Goal: Transaction & Acquisition: Purchase product/service

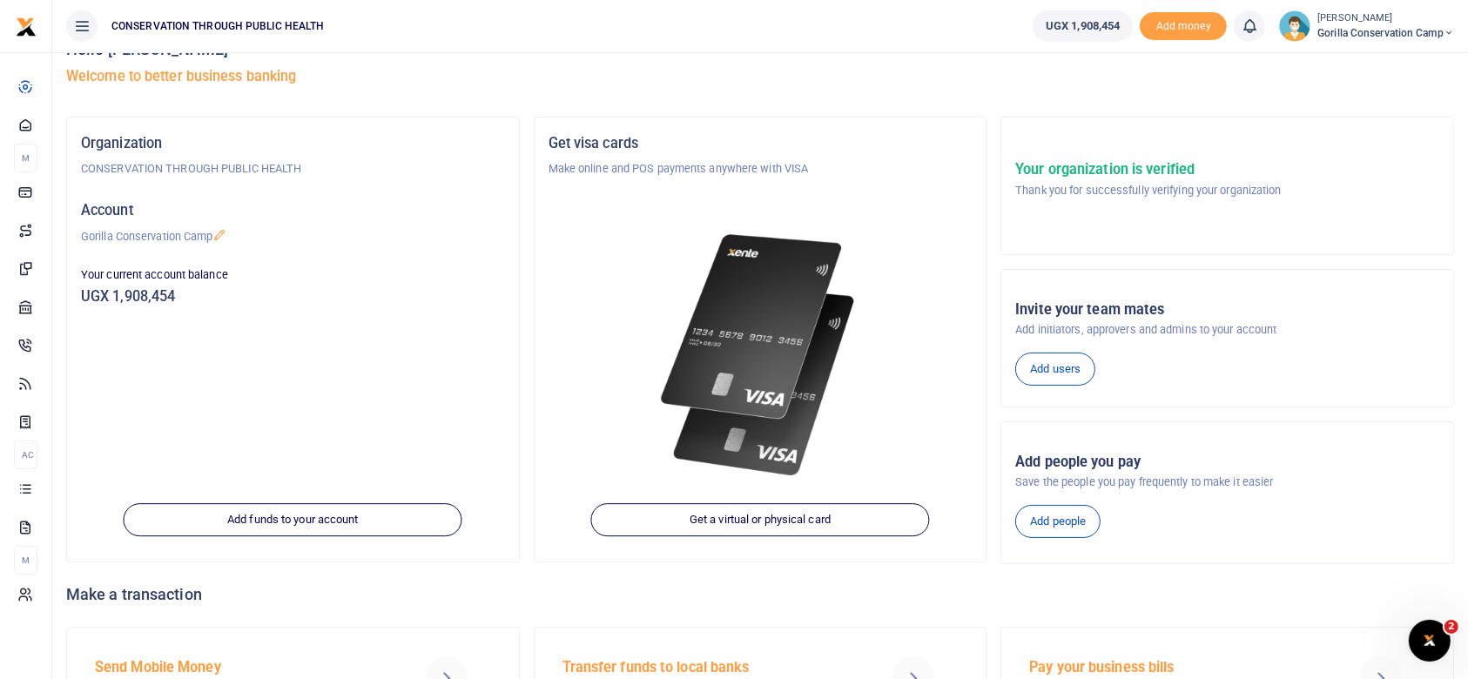
scroll to position [140, 0]
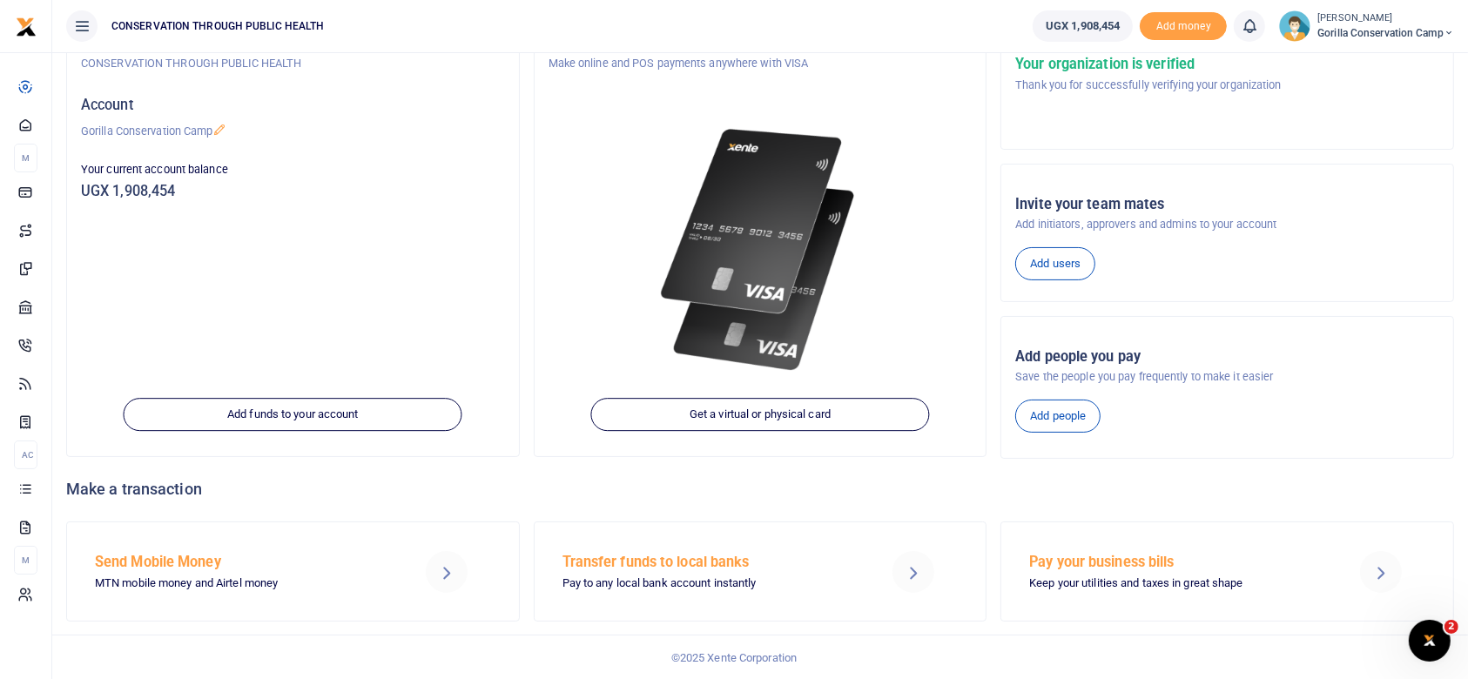
click at [163, 570] on h5 "Send Mobile Money" at bounding box center [242, 562] width 294 height 17
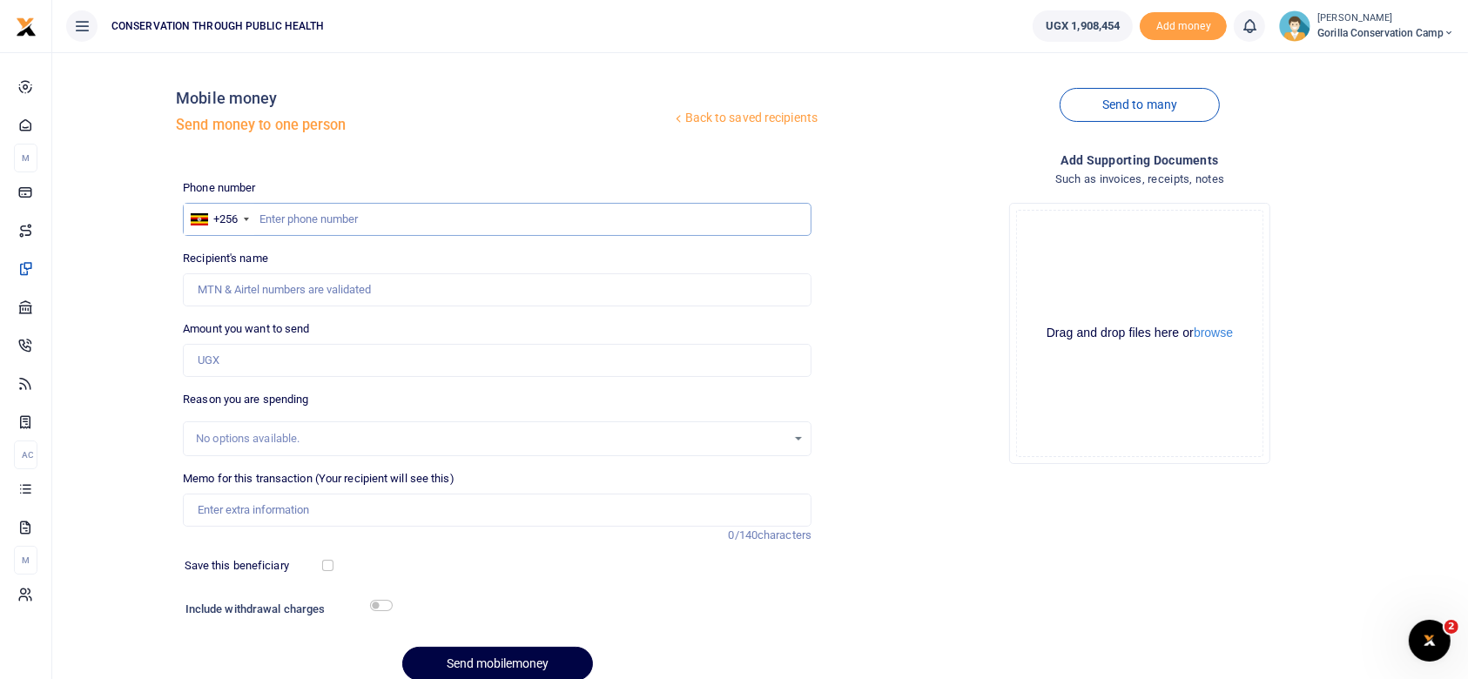
click at [265, 217] on input "text" at bounding box center [497, 219] width 629 height 33
type input "774737719"
type input "[PERSON_NAME]"
type input "7"
type input "774737714"
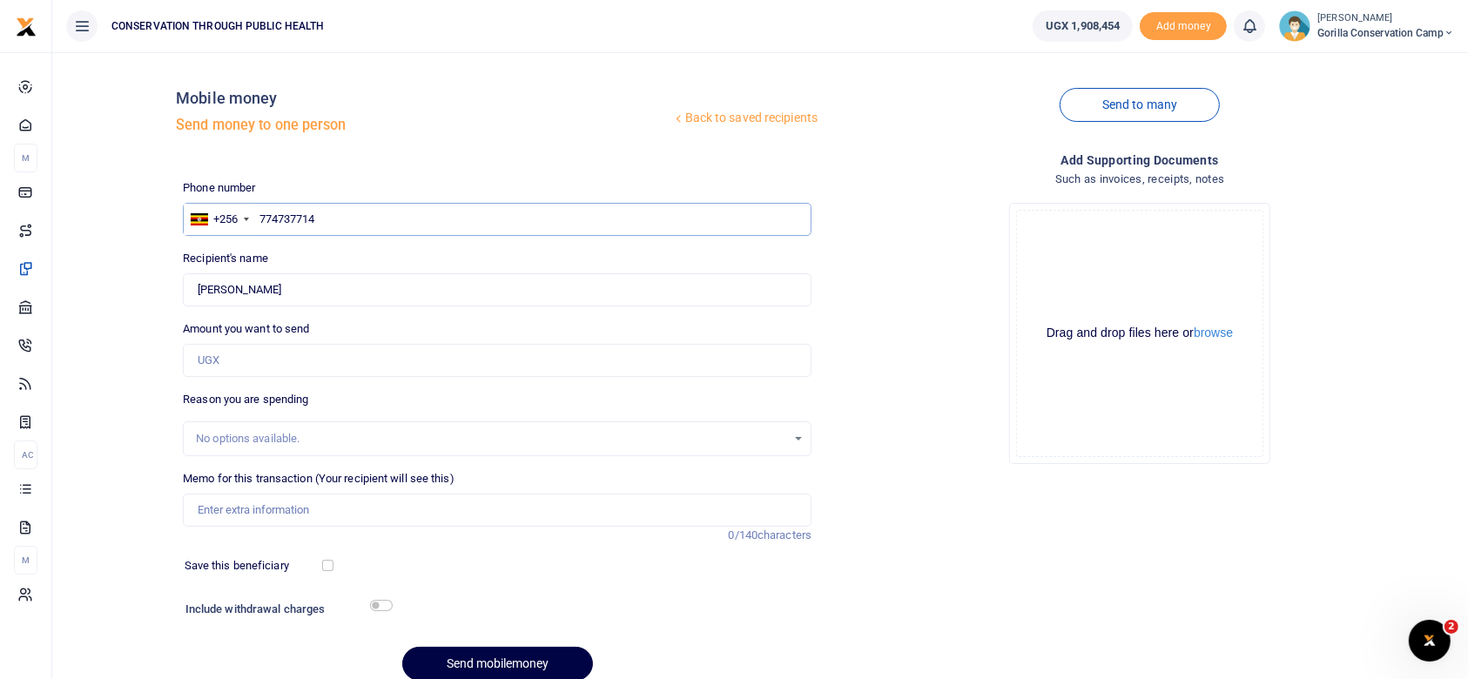
type input "[PERSON_NAME]"
type input "774737714"
click at [288, 283] on input "Found" at bounding box center [497, 289] width 629 height 33
type input "Mugabirwe patrol station"
click at [231, 368] on input "Amount you want to send" at bounding box center [497, 360] width 629 height 33
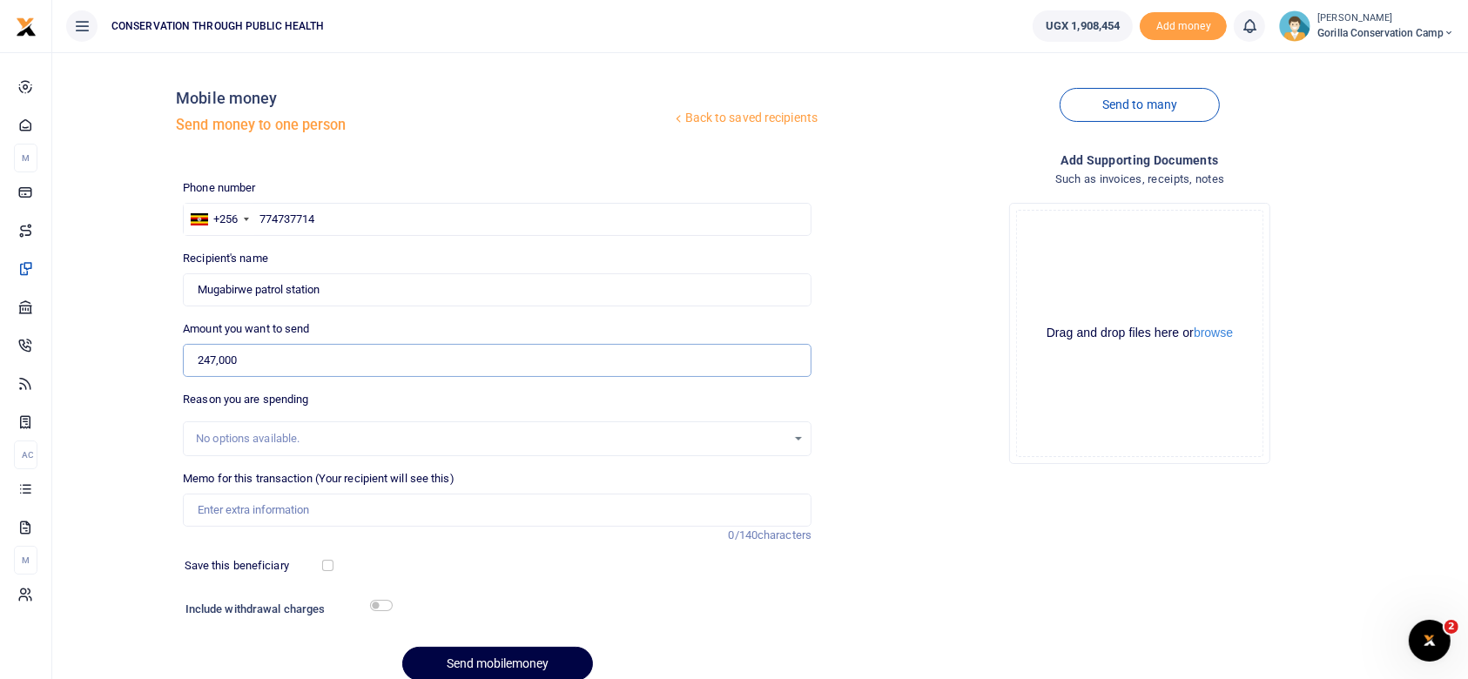
type input "247,000"
click at [208, 510] on input "Memo for this transaction (Your recipient will see this)" at bounding box center [497, 510] width 629 height 33
type input "Generator fuel"
click at [495, 664] on button "Send mobilemoney" at bounding box center [497, 664] width 191 height 34
click at [269, 219] on input "text" at bounding box center [497, 219] width 629 height 33
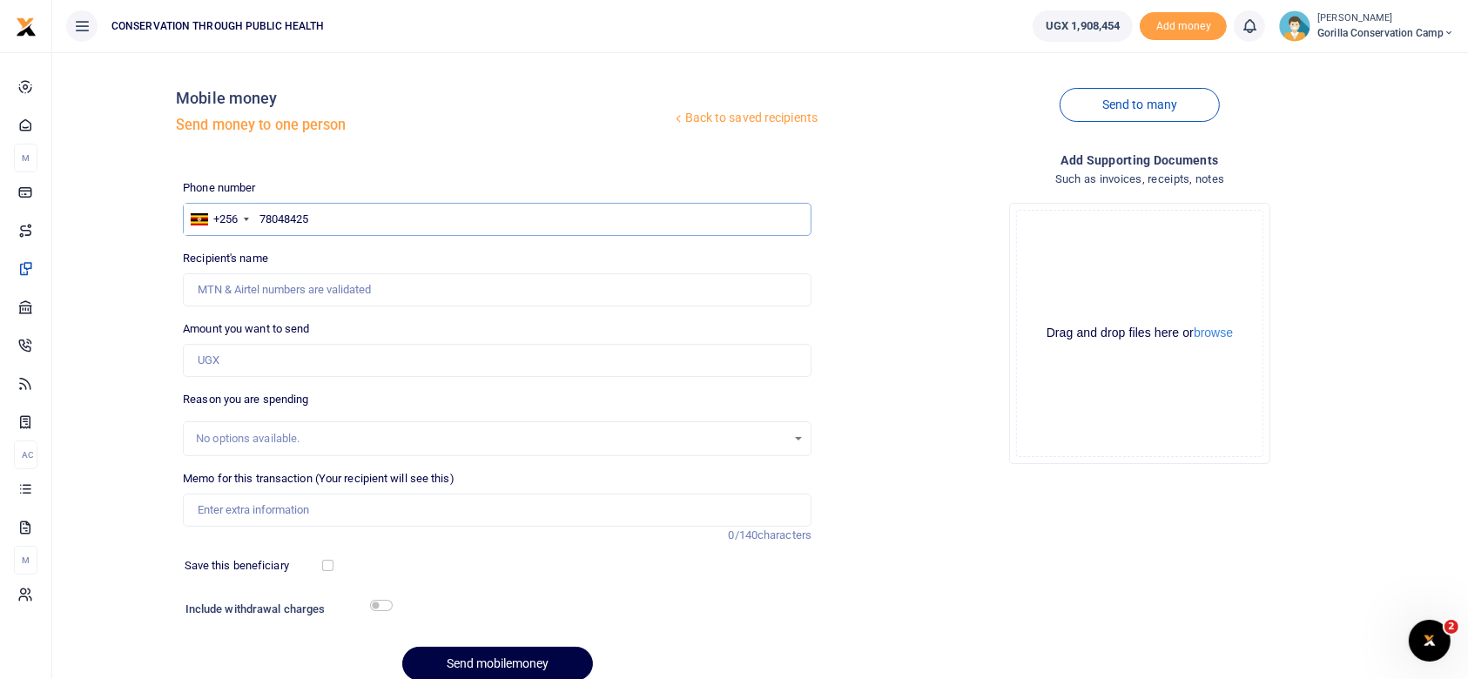
type input "780484259"
type input "[PERSON_NAME]"
type input "780484259"
click at [226, 358] on input "Amount you want to send" at bounding box center [497, 360] width 629 height 33
type input "100,000"
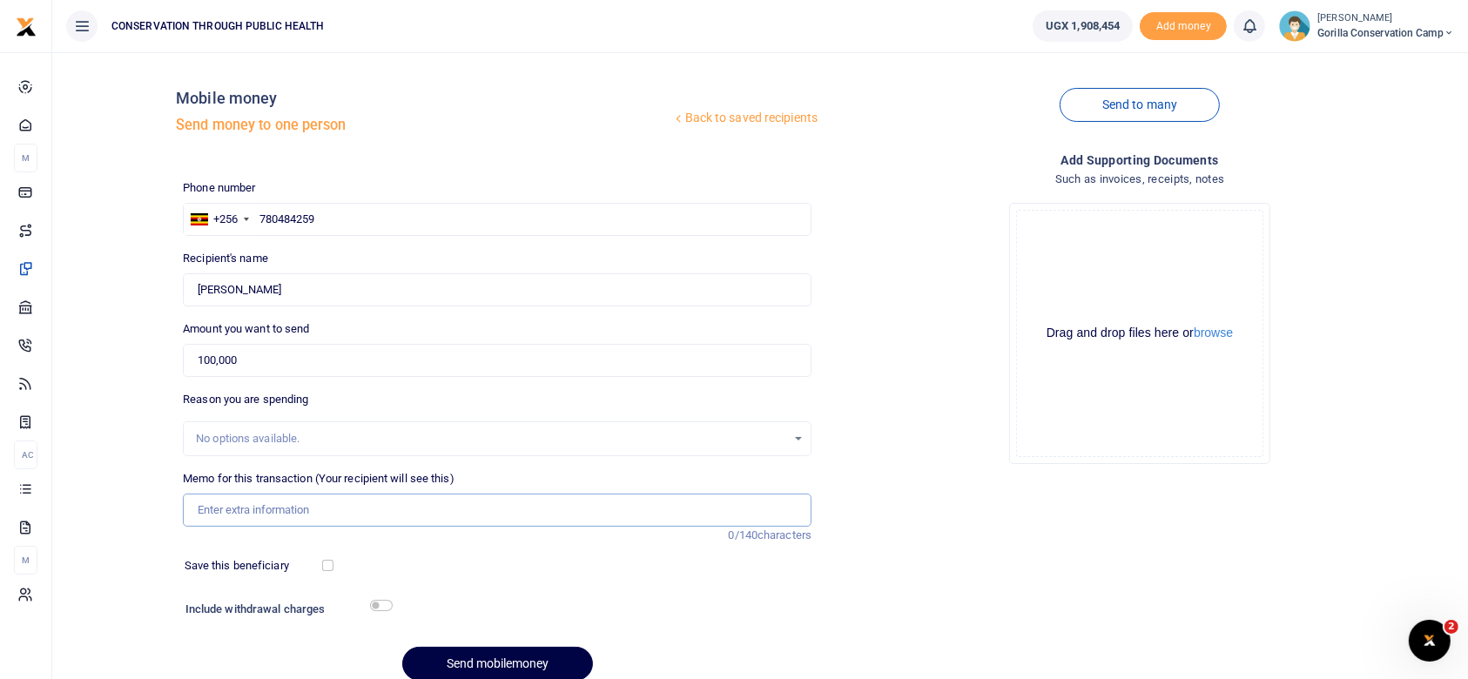
click at [223, 512] on input "Memo for this transaction (Your recipient will see this)" at bounding box center [497, 510] width 629 height 33
type input "Internet for the camp to be loaded as airtime"
click at [388, 603] on input "checkbox" at bounding box center [381, 605] width 23 height 11
checkbox input "true"
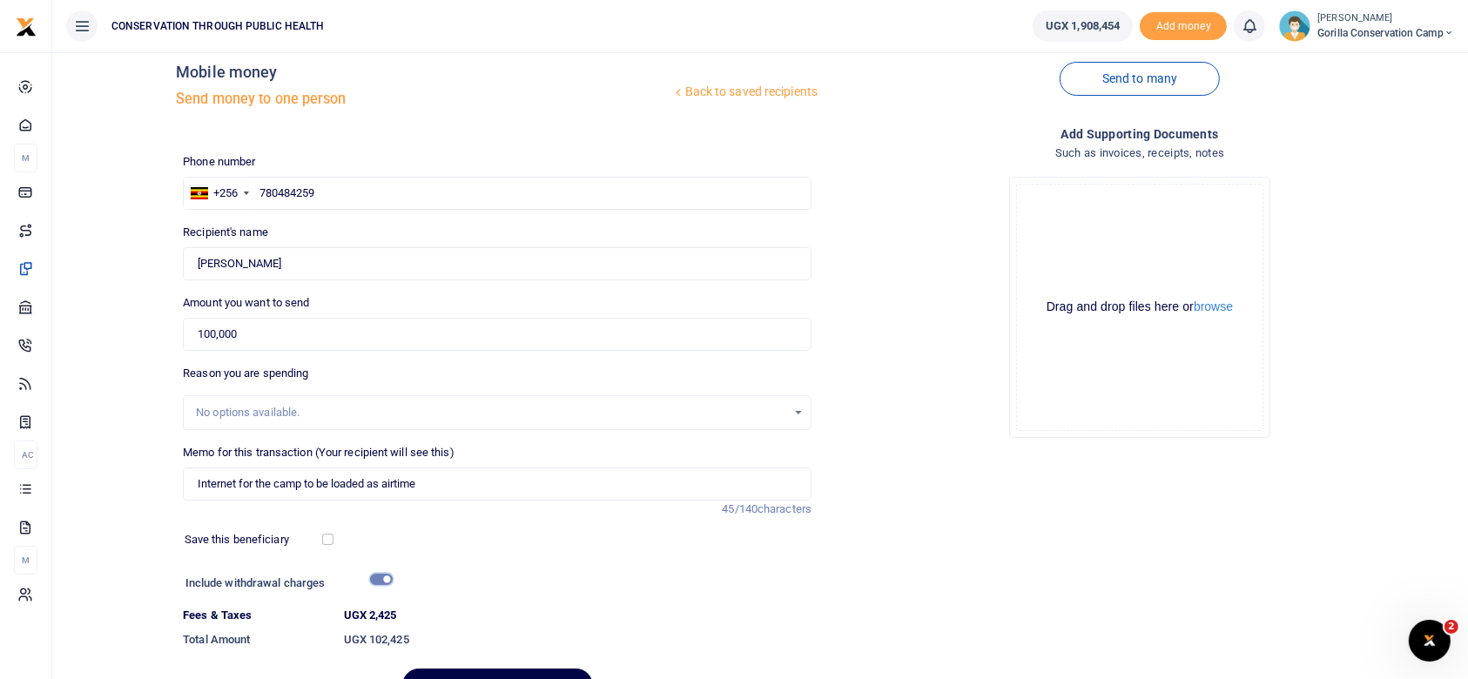
scroll to position [122, 0]
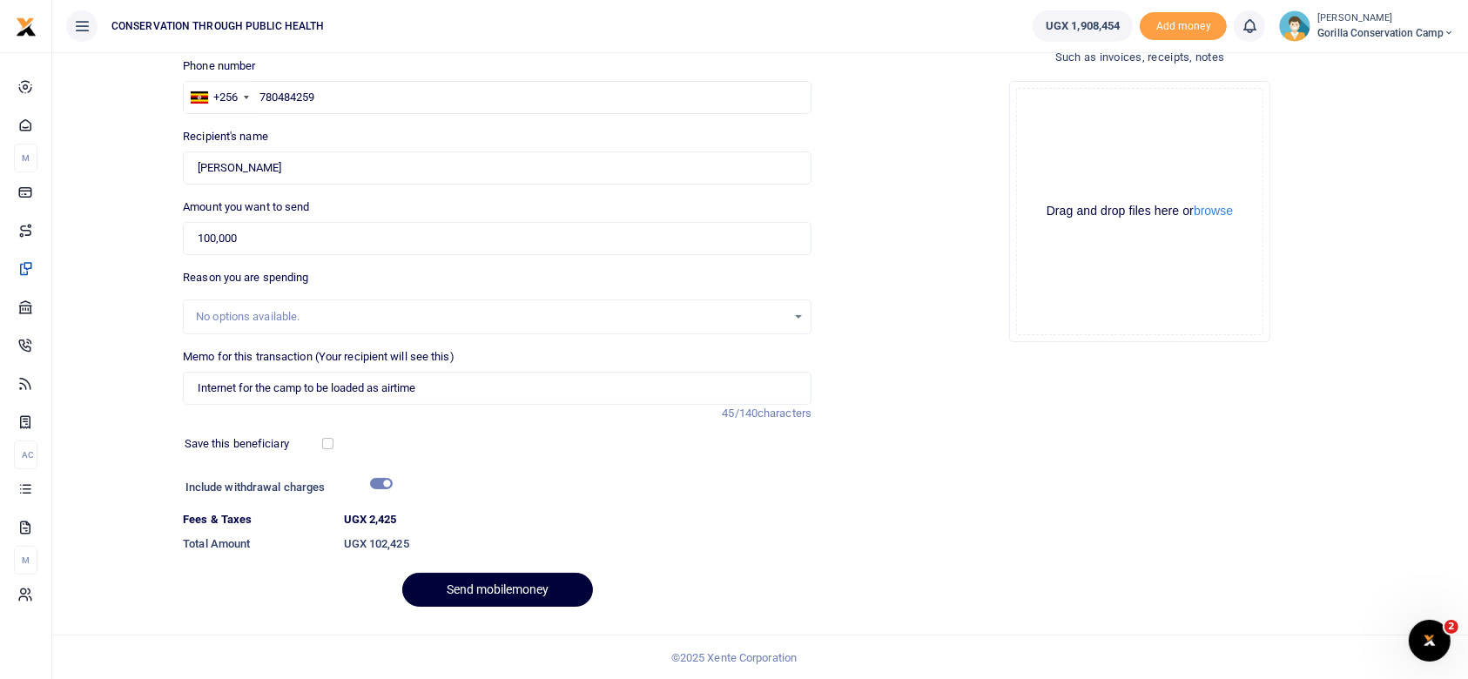
click at [503, 585] on button "Send mobilemoney" at bounding box center [497, 590] width 191 height 34
